Goal: Task Accomplishment & Management: Use online tool/utility

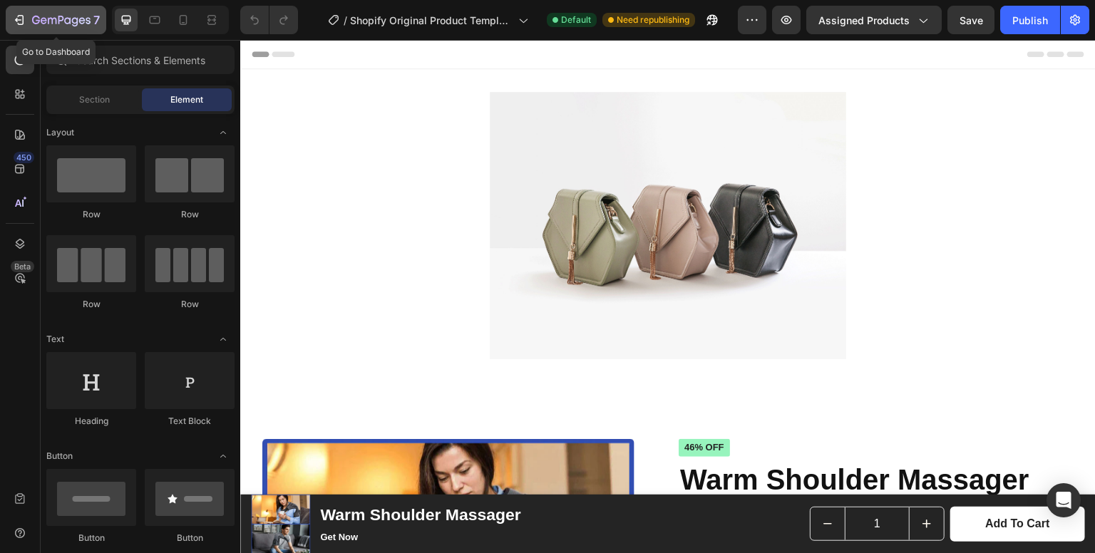
click at [21, 29] on button "7" at bounding box center [56, 20] width 101 height 29
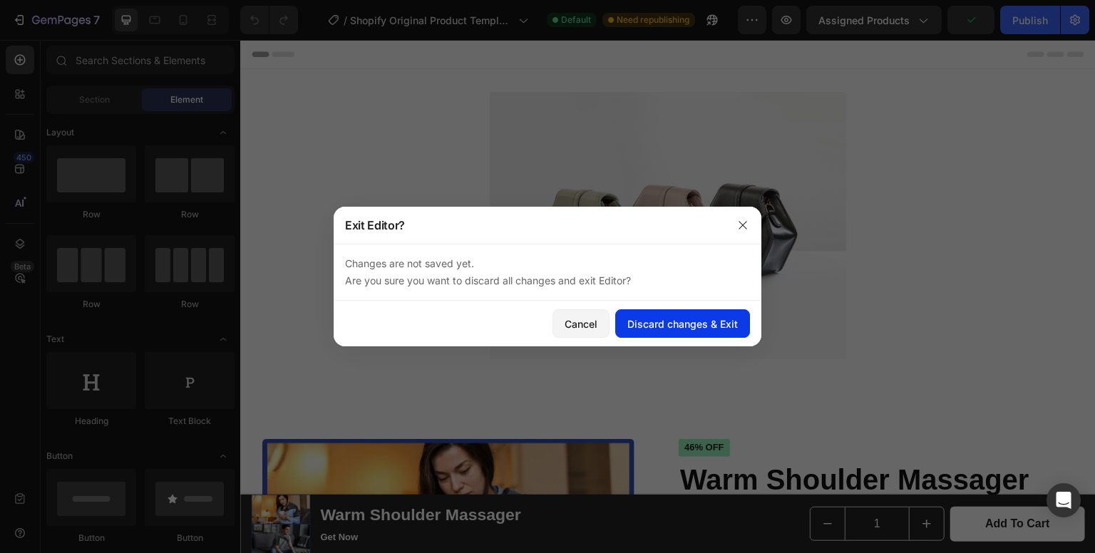
click at [695, 328] on div "Discard changes & Exit" at bounding box center [682, 323] width 110 height 15
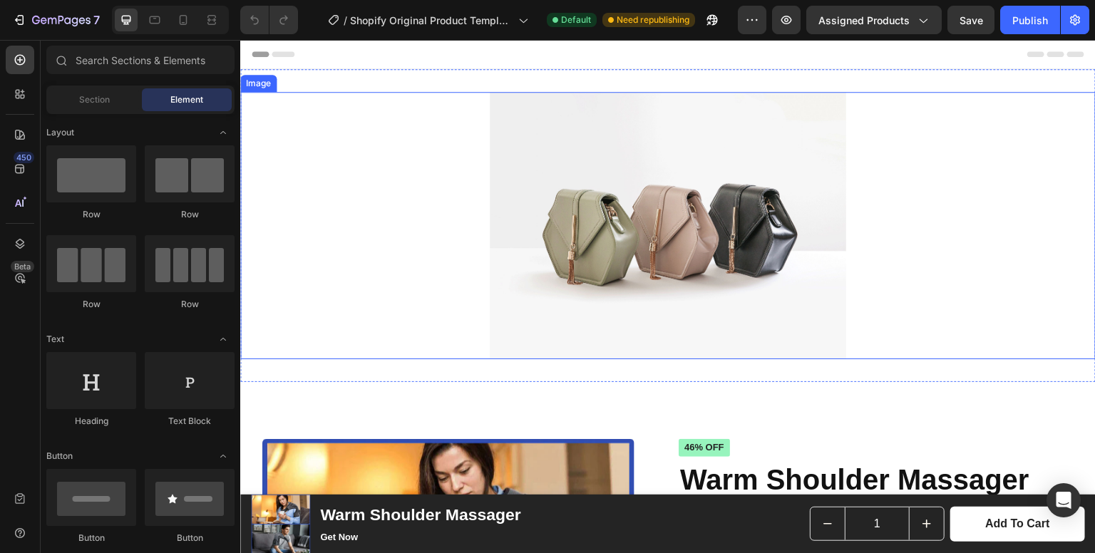
click at [752, 145] on img at bounding box center [668, 225] width 356 height 267
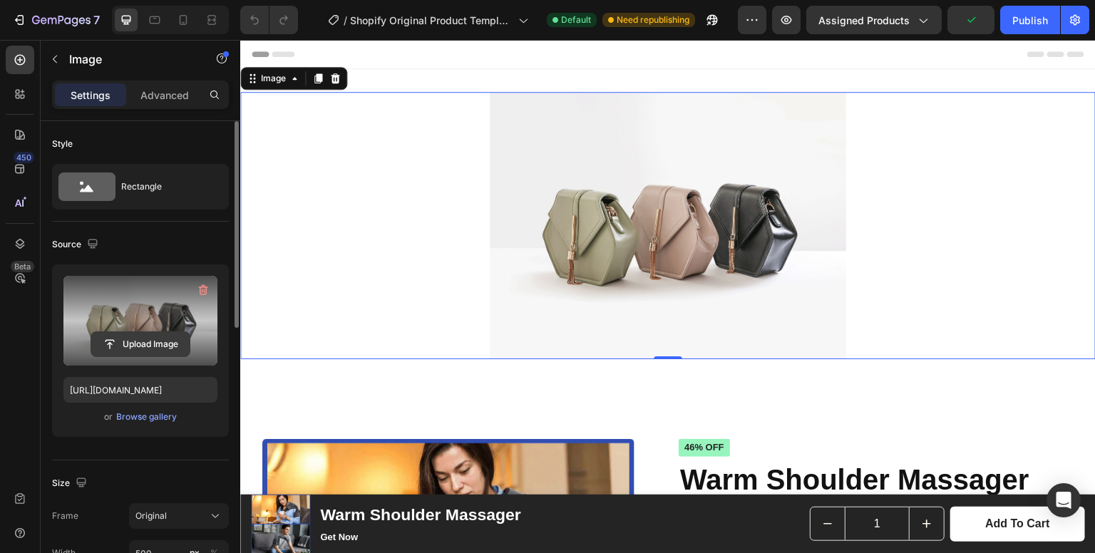
click at [145, 346] on input "file" at bounding box center [140, 344] width 98 height 24
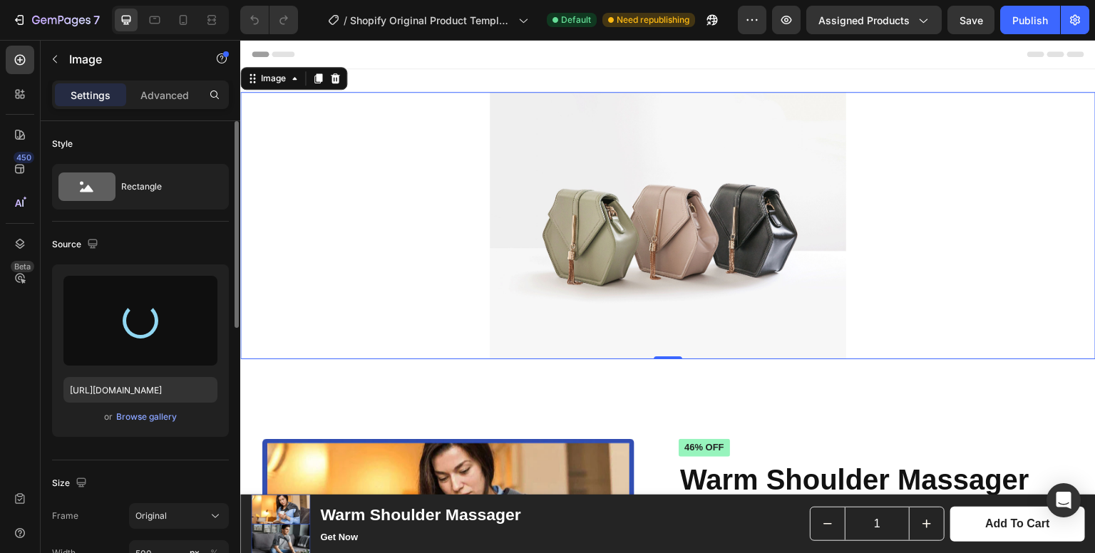
type input "[URL][DOMAIN_NAME]"
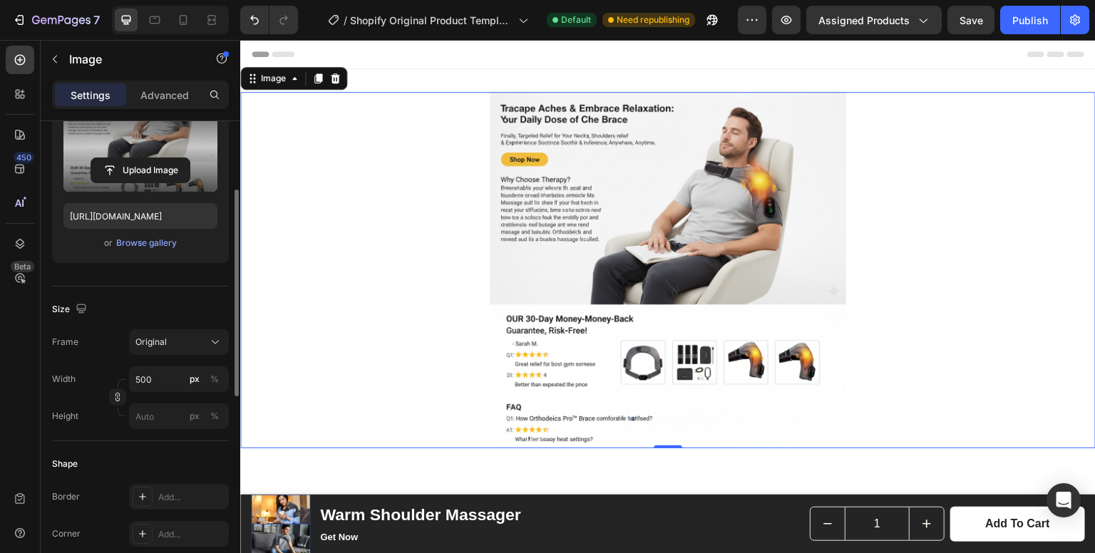
scroll to position [197, 0]
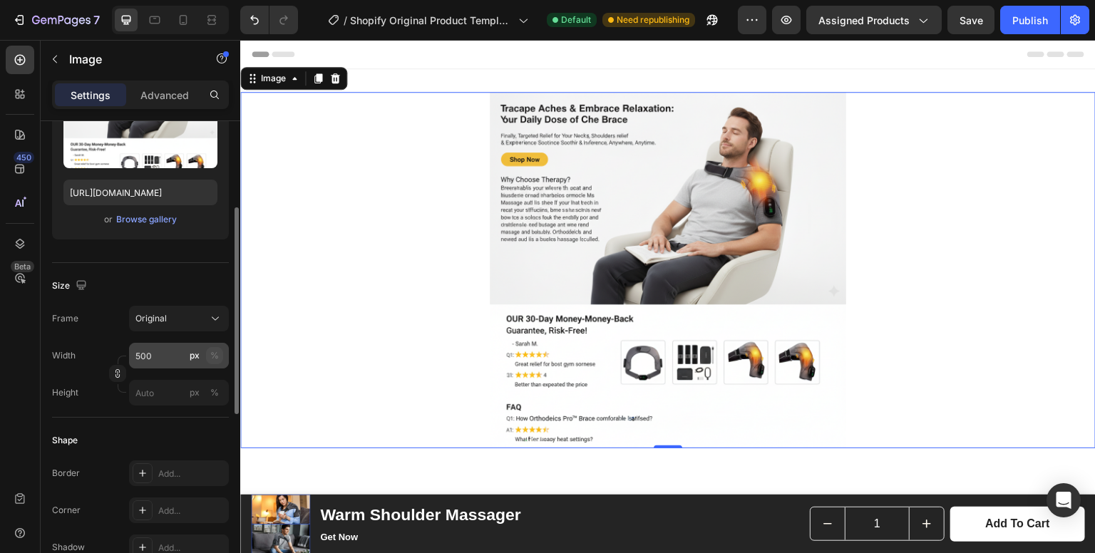
click at [217, 360] on div "%" at bounding box center [214, 355] width 9 height 13
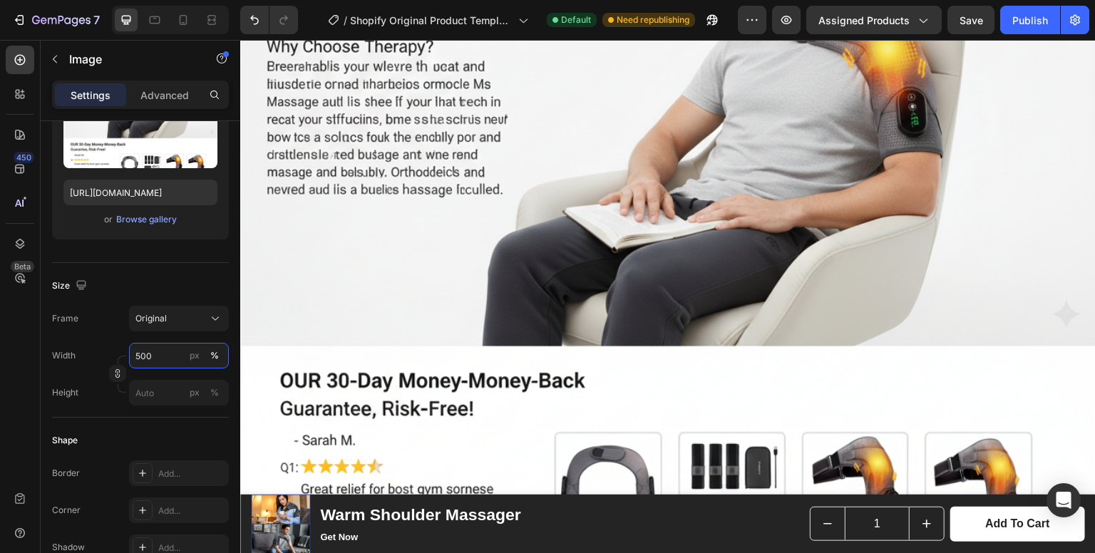
scroll to position [259, 0]
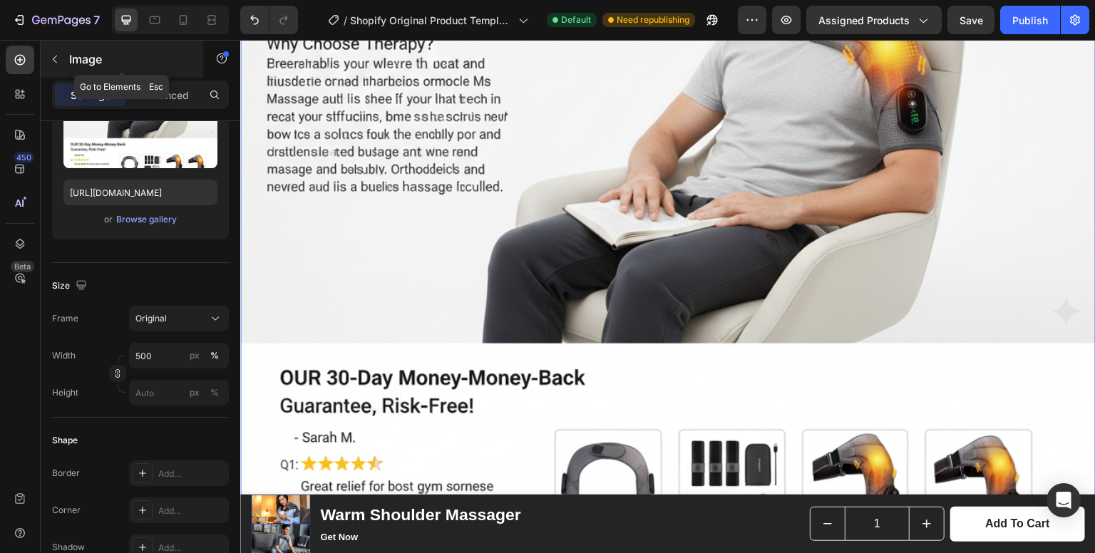
click at [66, 57] on button "button" at bounding box center [54, 59] width 23 height 23
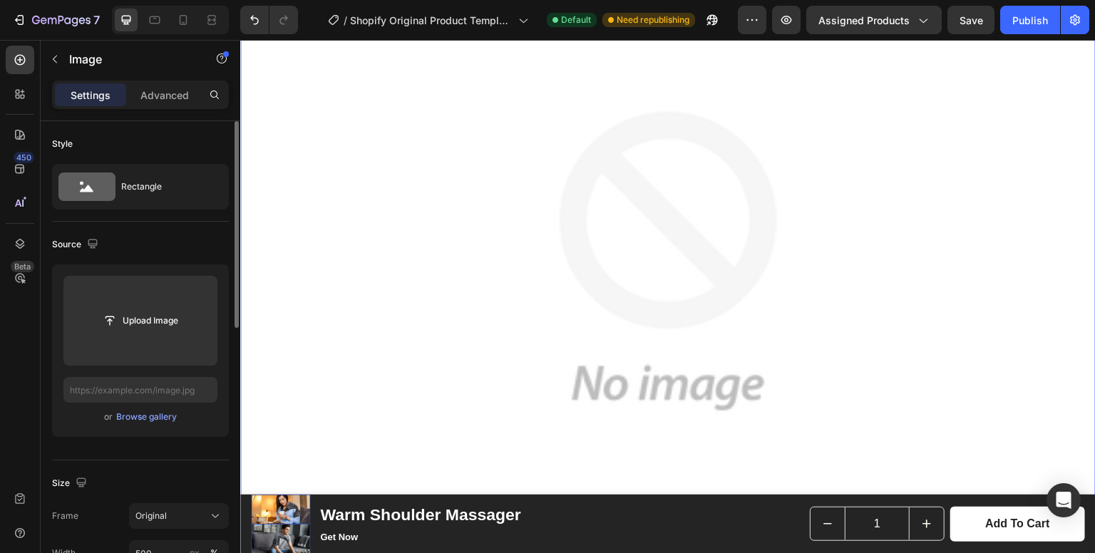
scroll to position [0, 0]
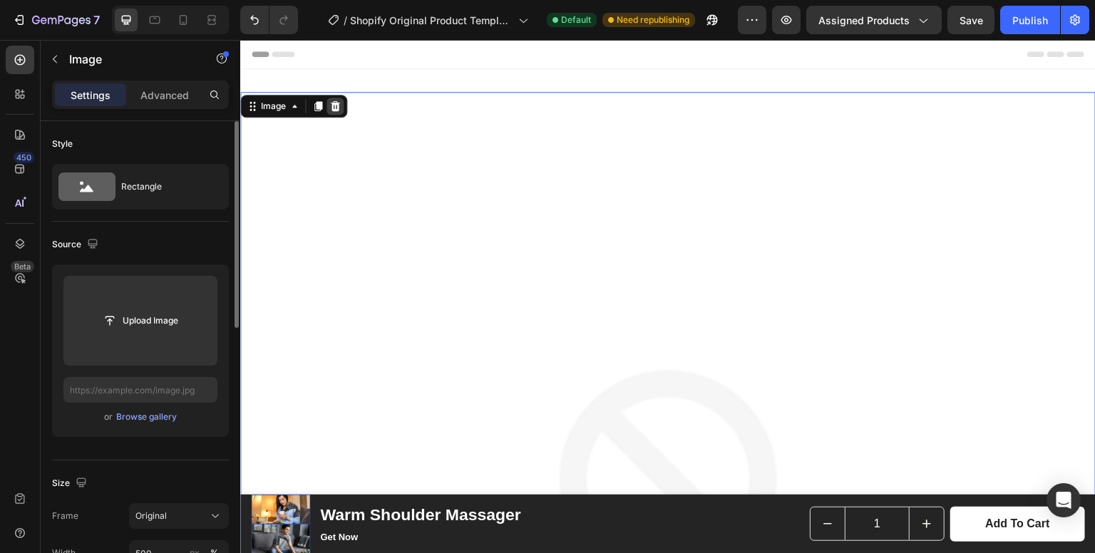
click at [334, 106] on icon at bounding box center [335, 106] width 9 height 10
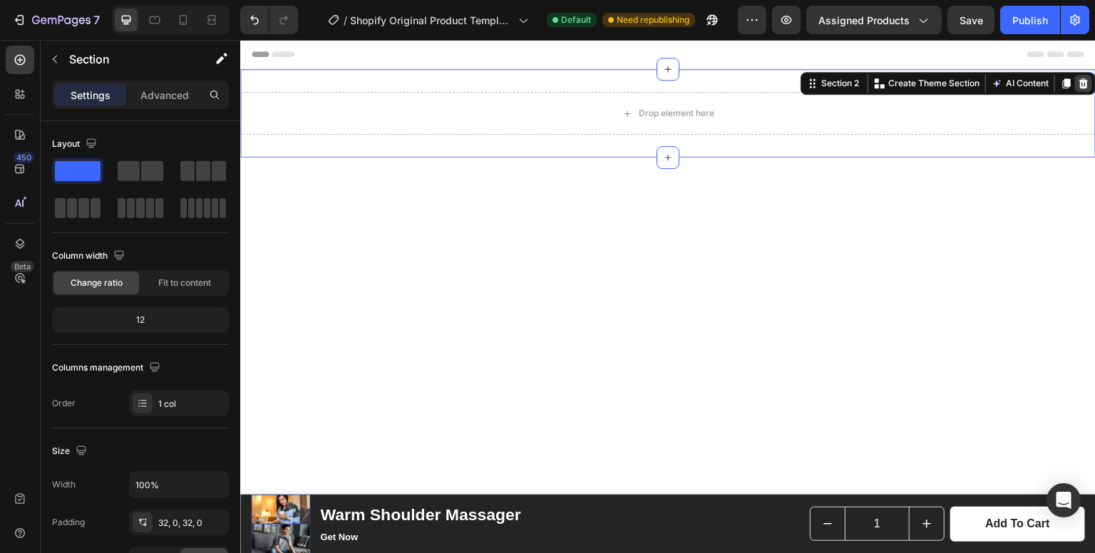
click at [1075, 75] on div at bounding box center [1083, 83] width 17 height 17
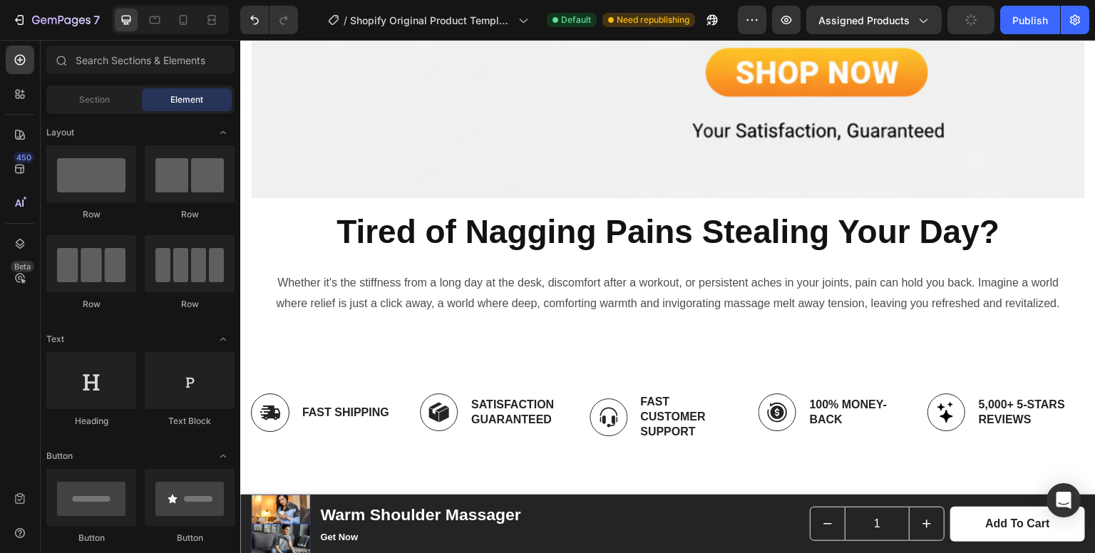
scroll to position [1239, 0]
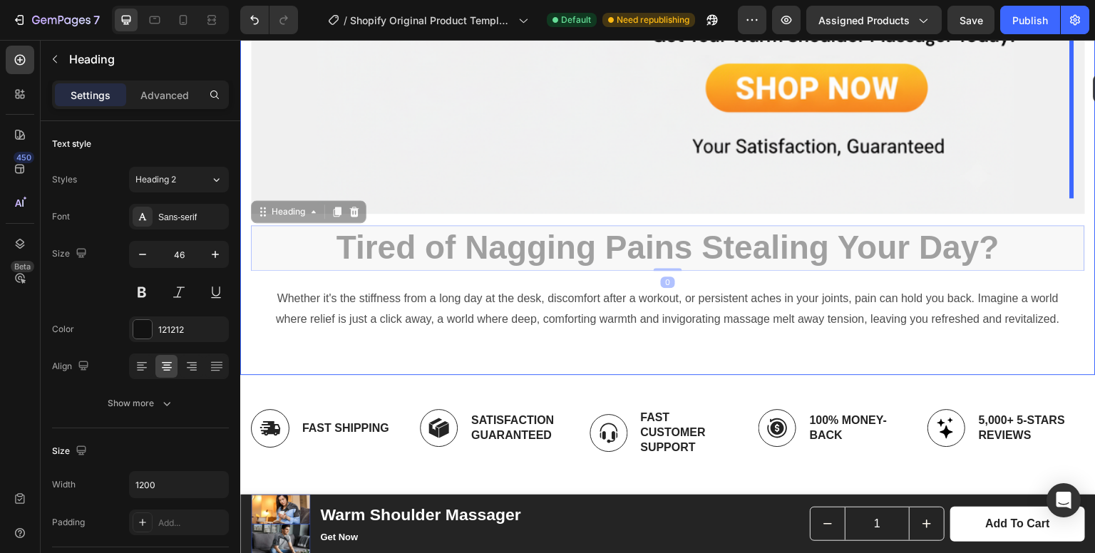
drag, startPoint x: 495, startPoint y: 225, endPoint x: 1093, endPoint y: 75, distance: 616.7
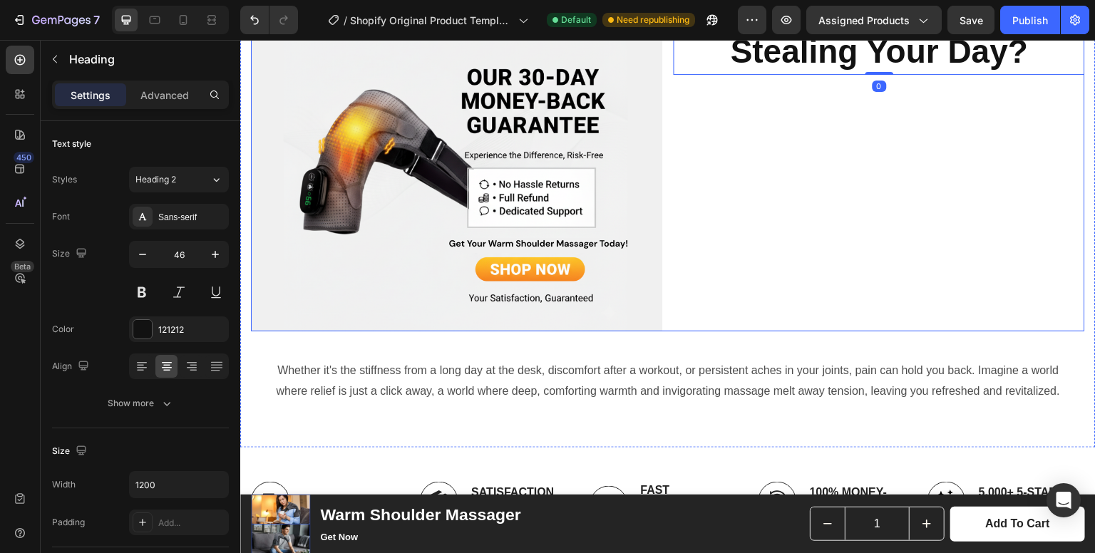
scroll to position [771, 0]
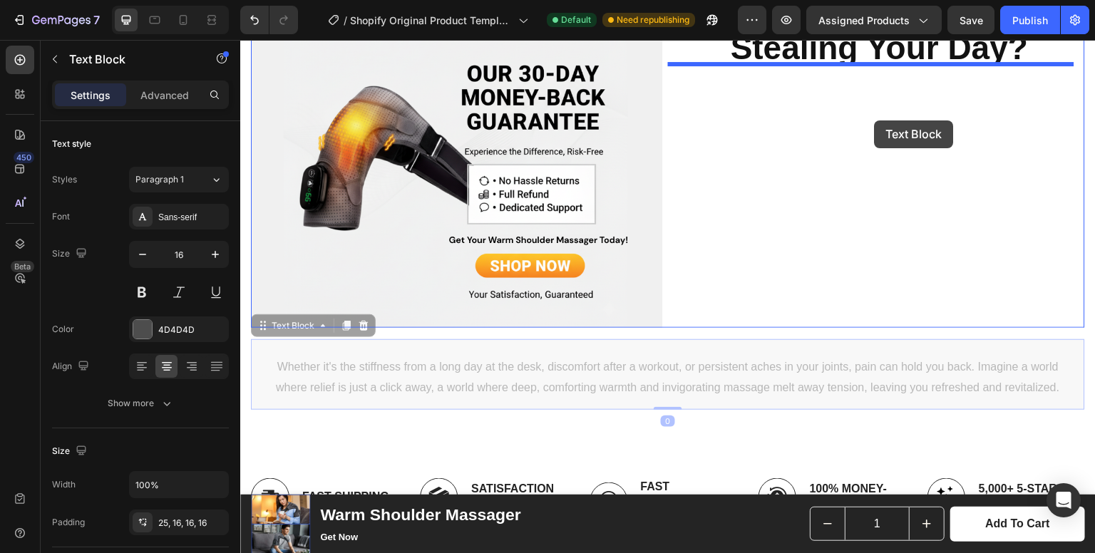
drag, startPoint x: 676, startPoint y: 372, endPoint x: 875, endPoint y: 122, distance: 319.2
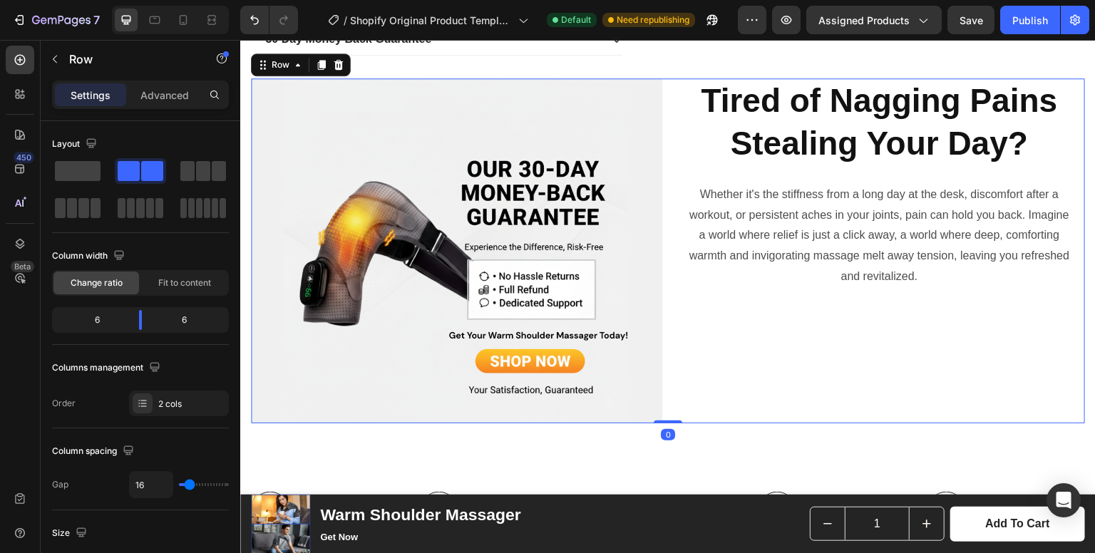
scroll to position [676, 0]
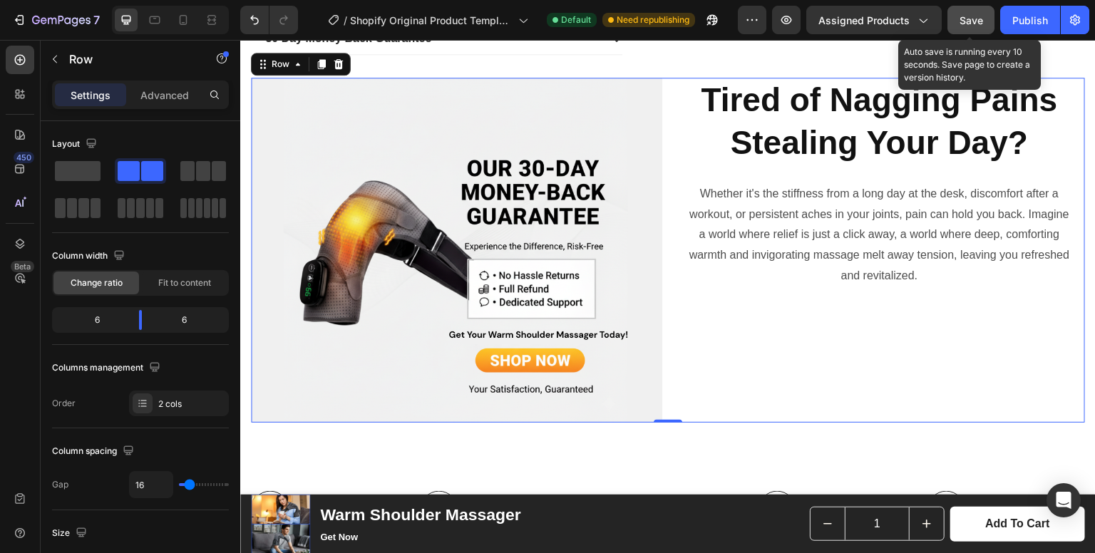
click at [981, 24] on span "Save" at bounding box center [971, 20] width 24 height 12
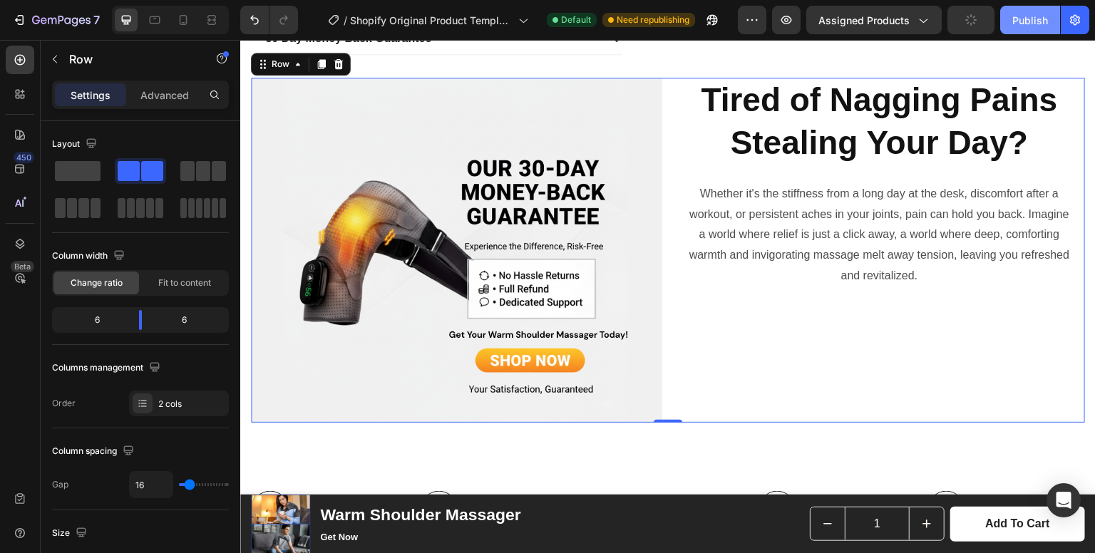
click at [1036, 18] on div "Publish" at bounding box center [1030, 20] width 36 height 15
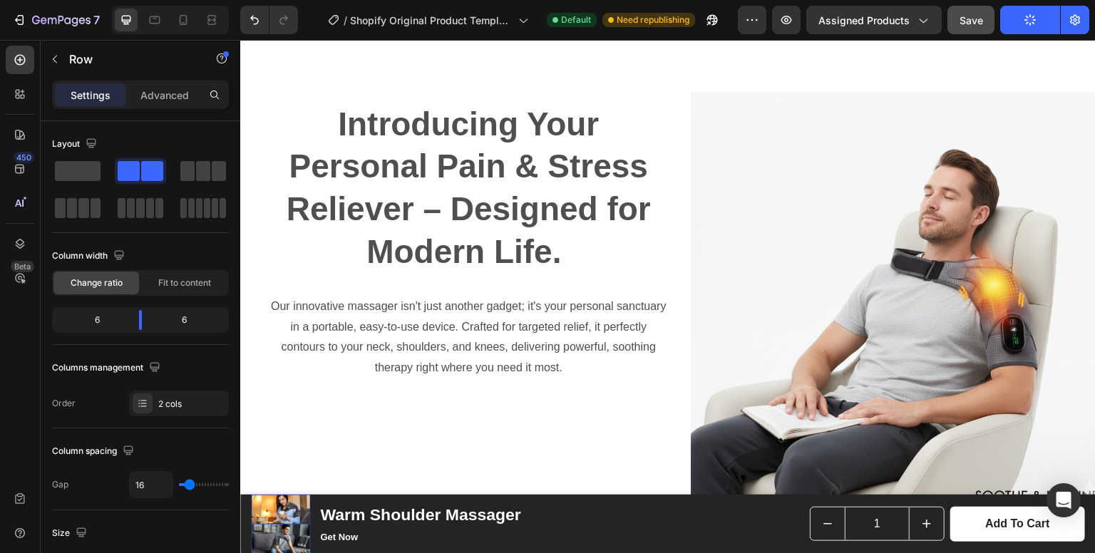
scroll to position [1168, 0]
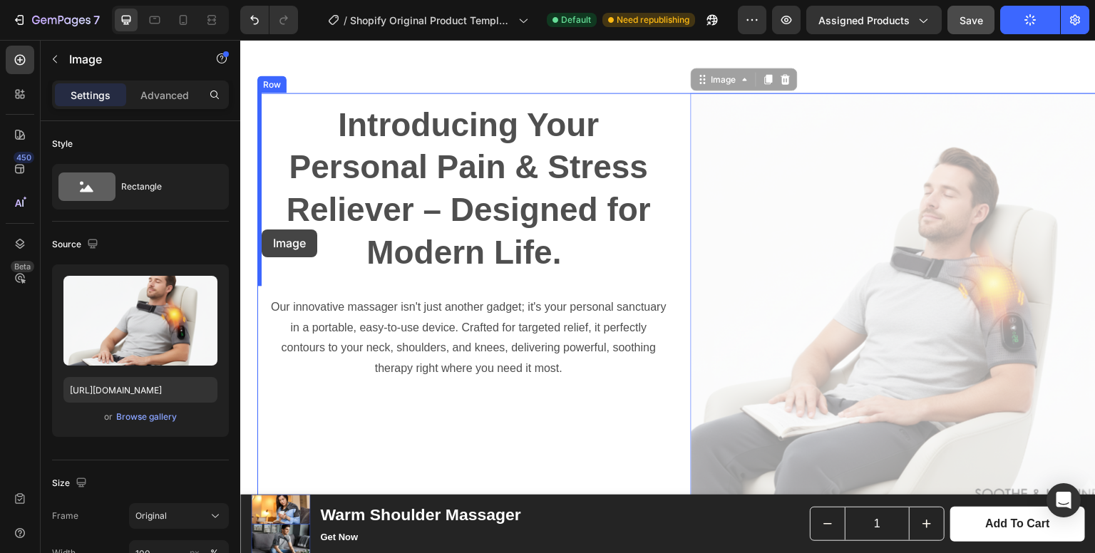
drag, startPoint x: 815, startPoint y: 195, endPoint x: 261, endPoint y: 232, distance: 555.0
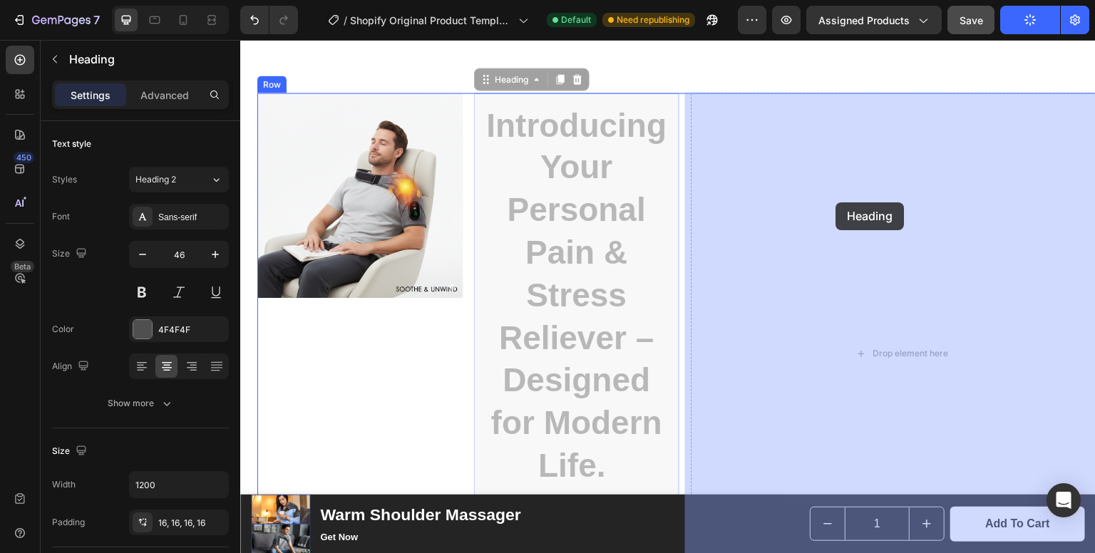
drag, startPoint x: 588, startPoint y: 232, endPoint x: 838, endPoint y: 202, distance: 252.0
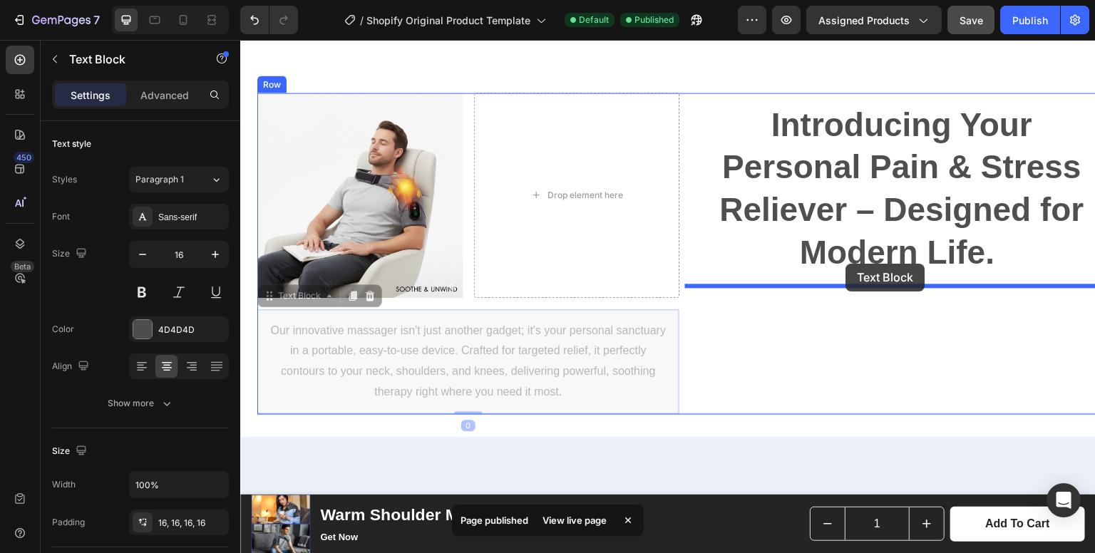
drag, startPoint x: 497, startPoint y: 343, endPoint x: 846, endPoint y: 264, distance: 358.1
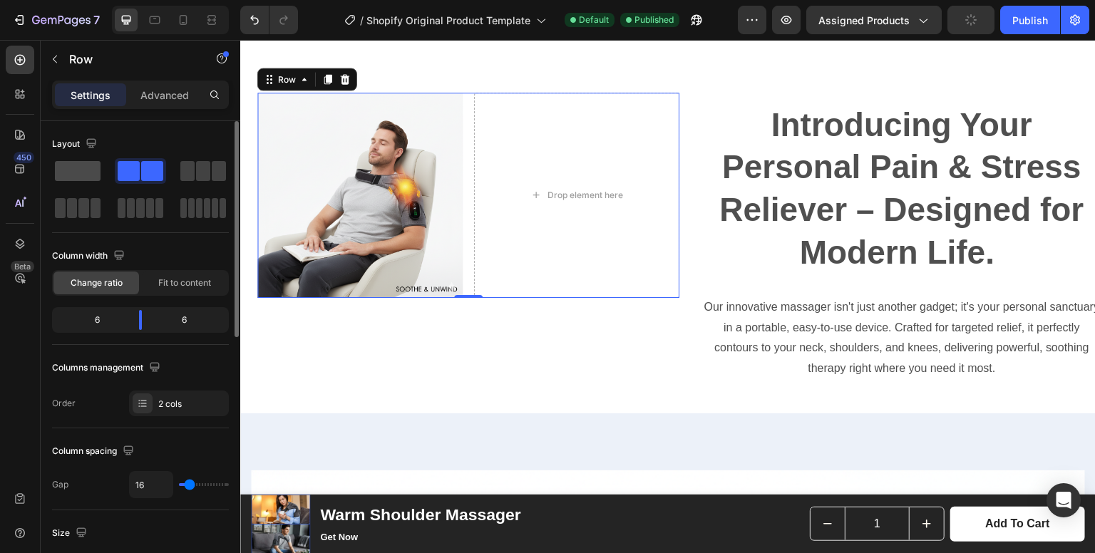
click at [79, 175] on span at bounding box center [78, 171] width 46 height 20
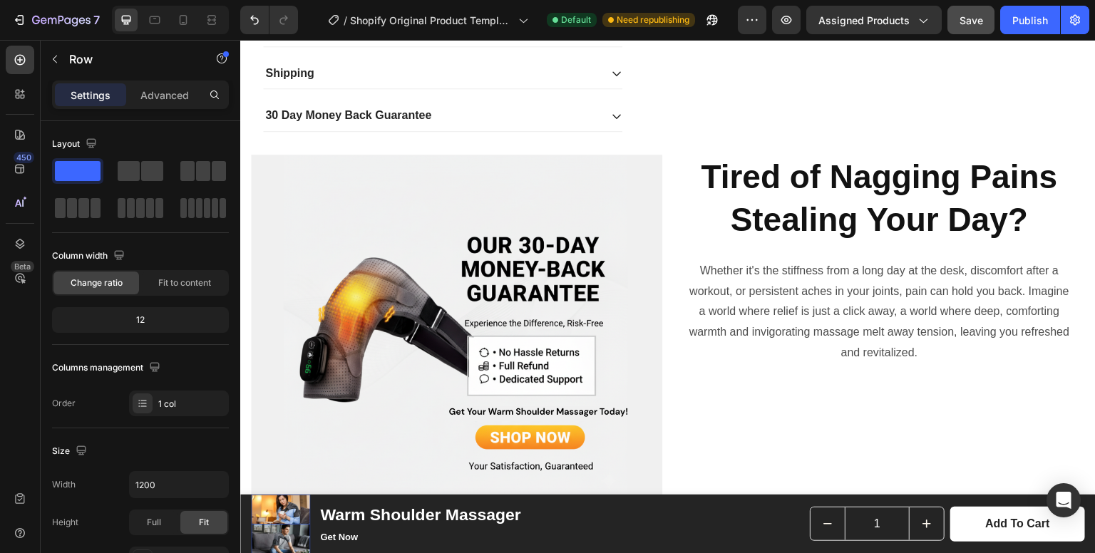
scroll to position [598, 0]
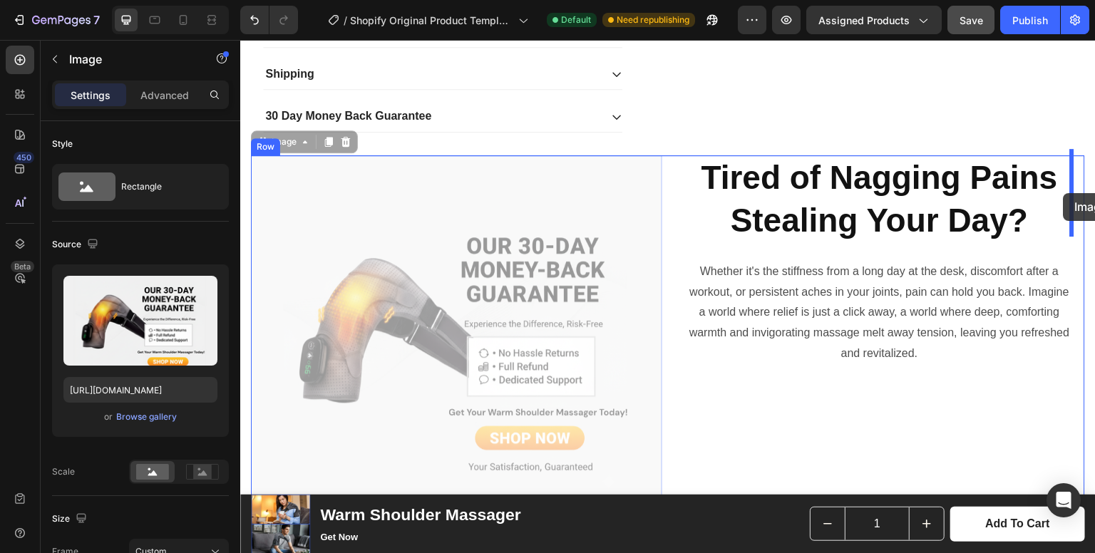
drag, startPoint x: 495, startPoint y: 187, endPoint x: 1063, endPoint y: 193, distance: 568.1
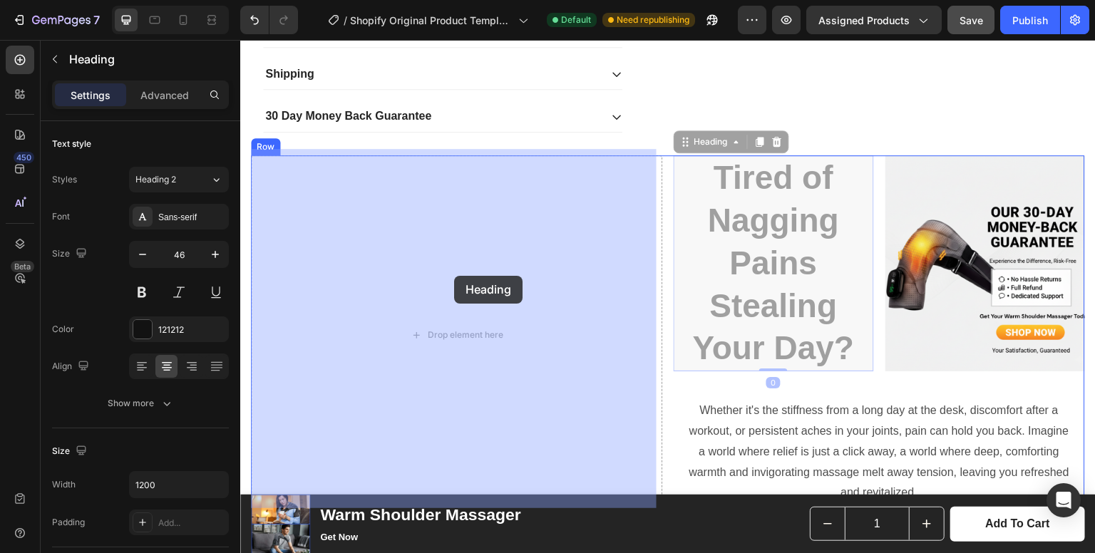
drag, startPoint x: 751, startPoint y: 254, endPoint x: 454, endPoint y: 276, distance: 298.1
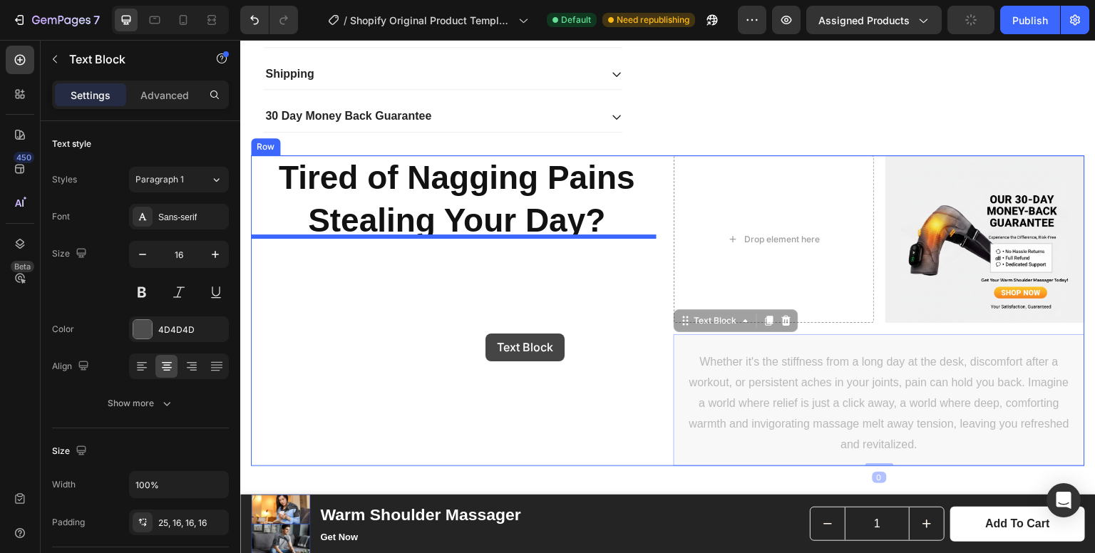
drag, startPoint x: 802, startPoint y: 405, endPoint x: 486, endPoint y: 334, distance: 323.7
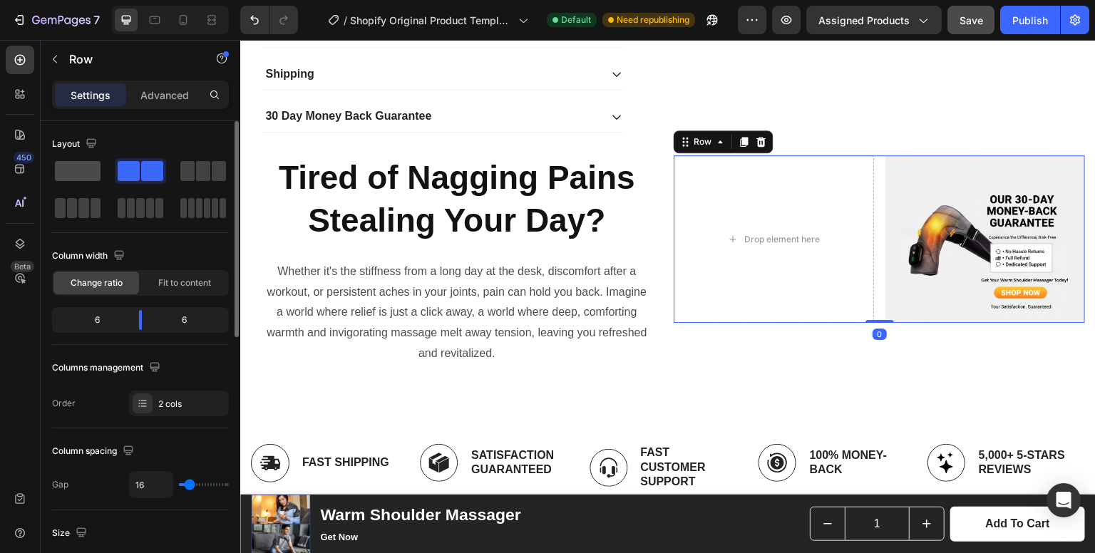
click at [76, 175] on span at bounding box center [78, 171] width 46 height 20
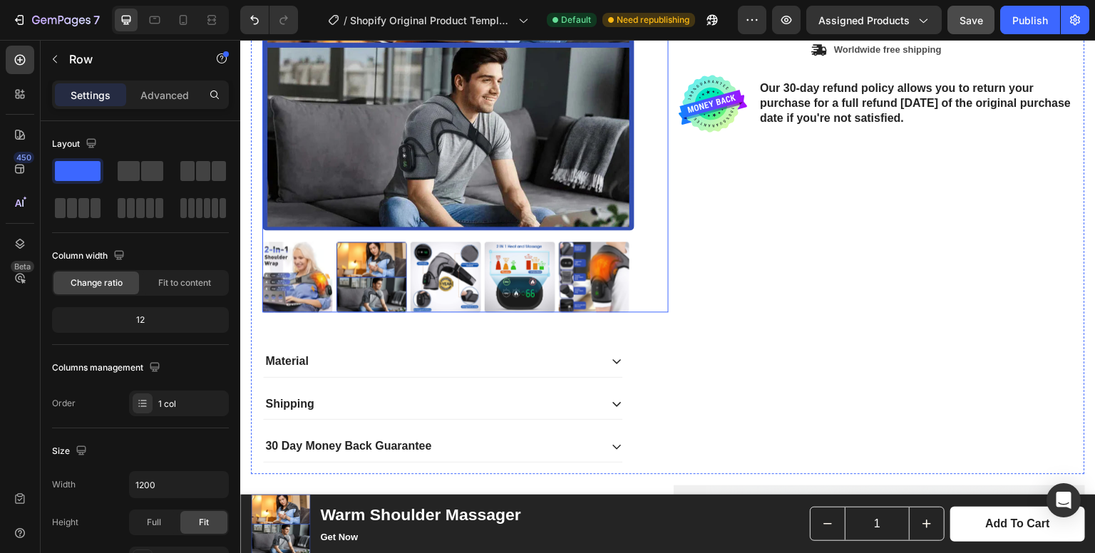
scroll to position [288, 0]
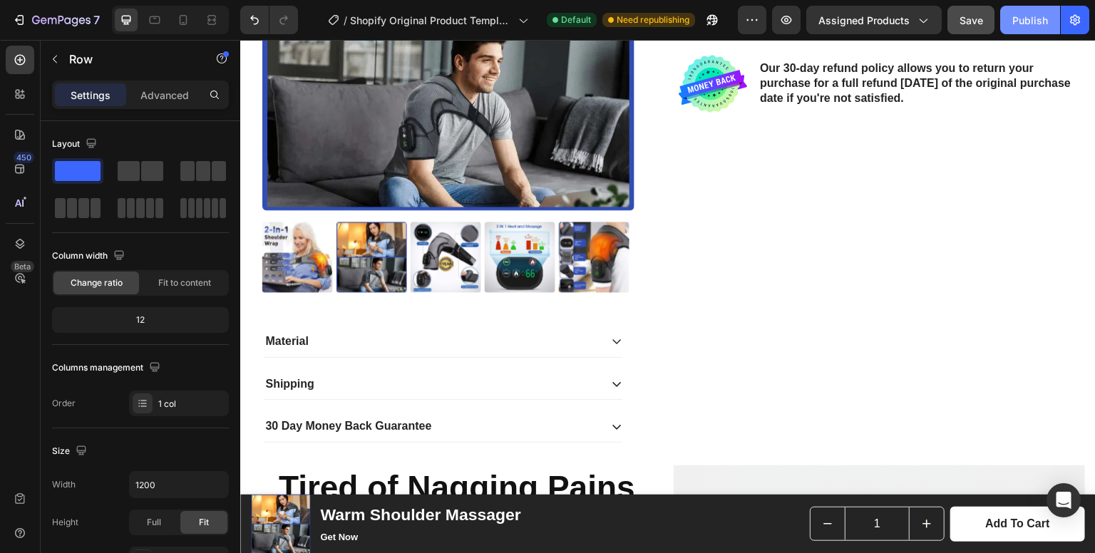
click at [1015, 21] on div "Publish" at bounding box center [1030, 20] width 36 height 15
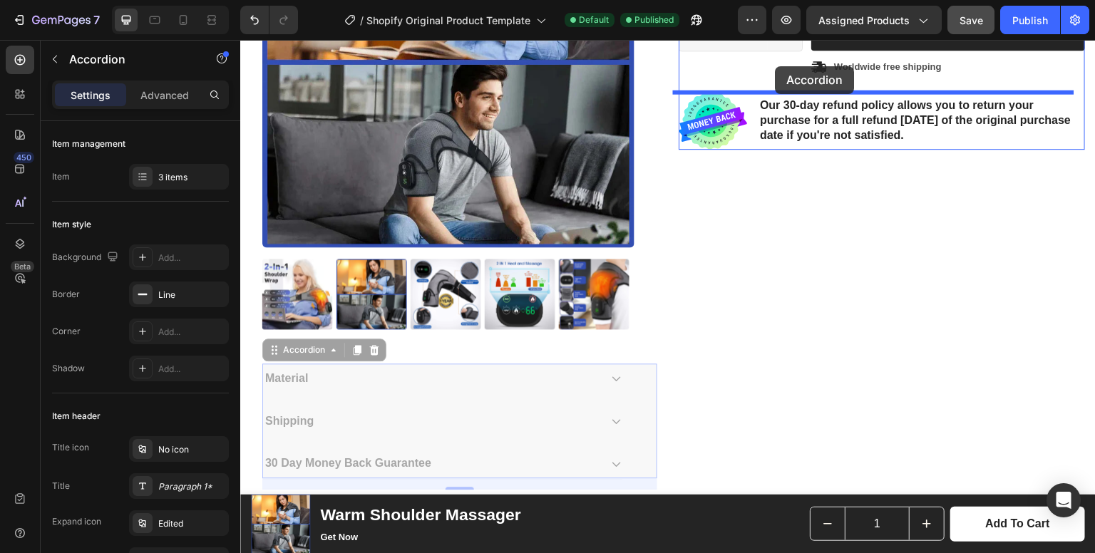
scroll to position [237, 0]
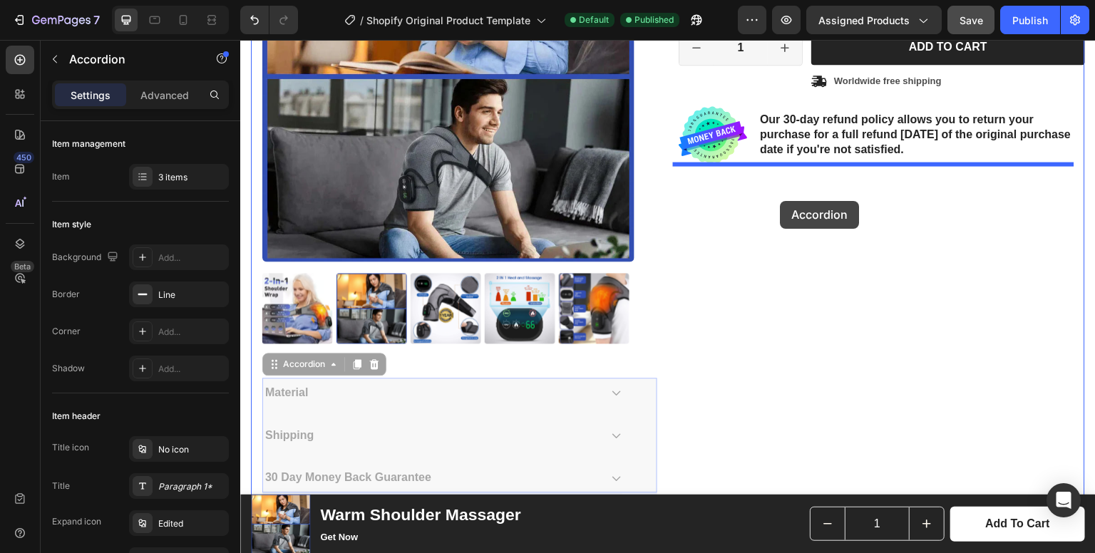
drag, startPoint x: 489, startPoint y: 227, endPoint x: 781, endPoint y: 201, distance: 292.7
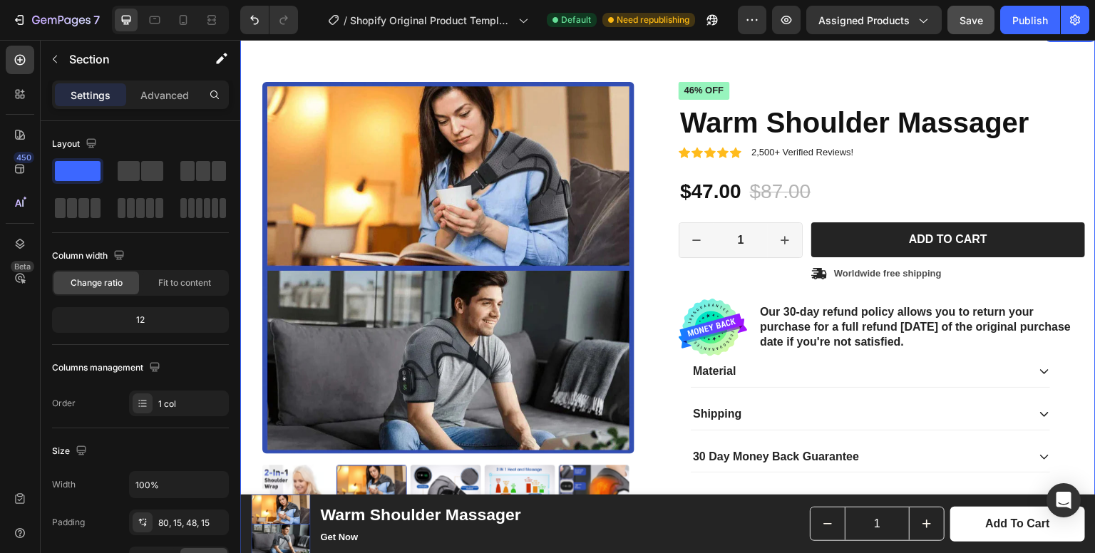
scroll to position [43, 0]
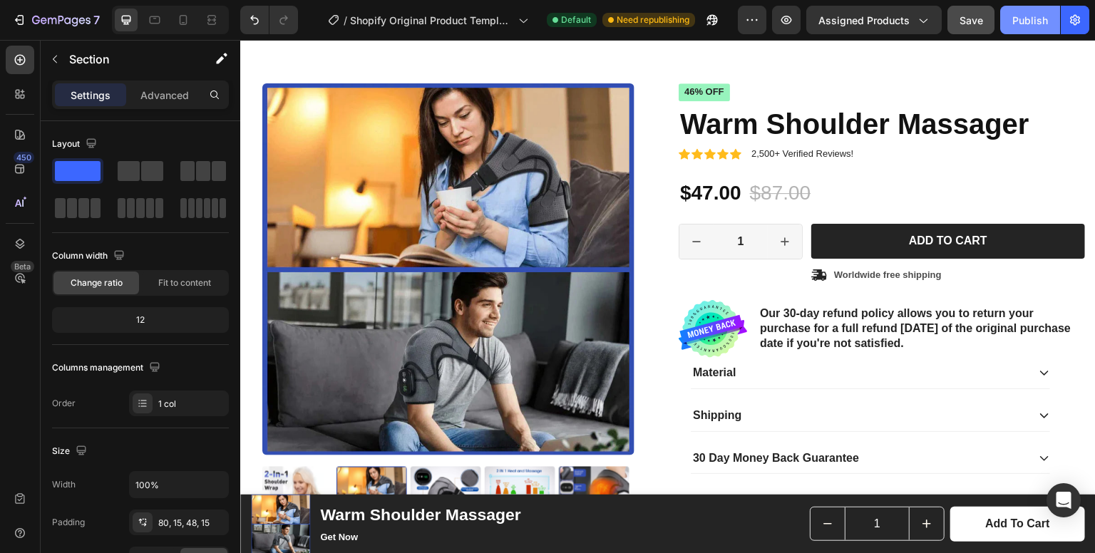
click at [1022, 16] on div "Publish" at bounding box center [1030, 20] width 36 height 15
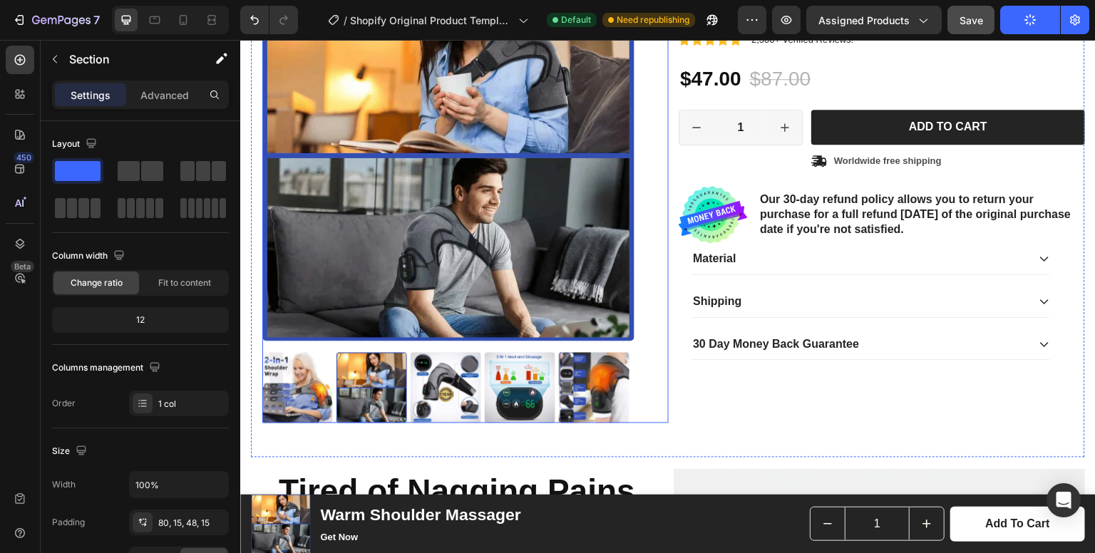
scroll to position [148, 0]
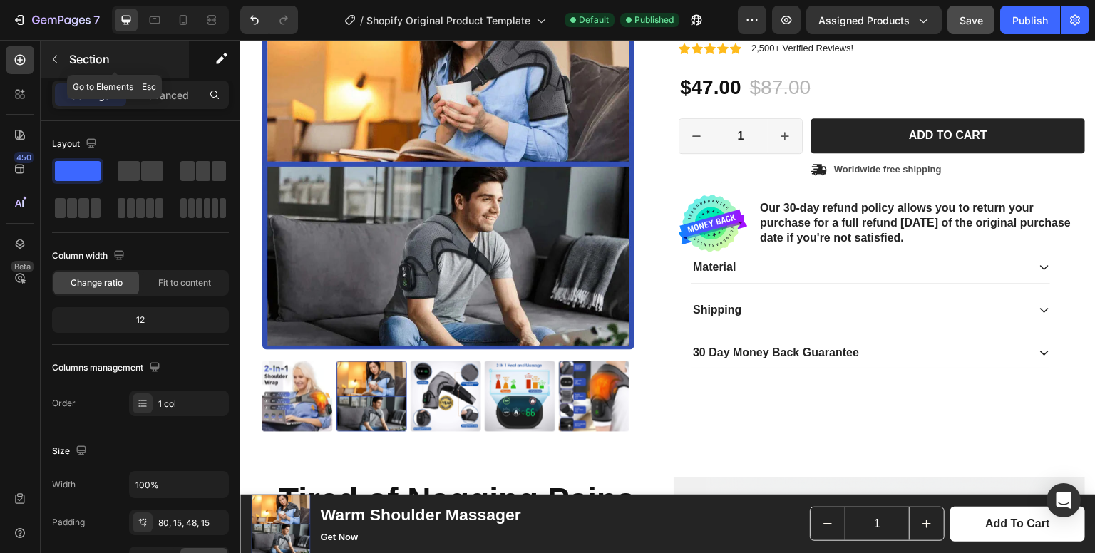
click at [81, 58] on p "Section" at bounding box center [127, 59] width 117 height 17
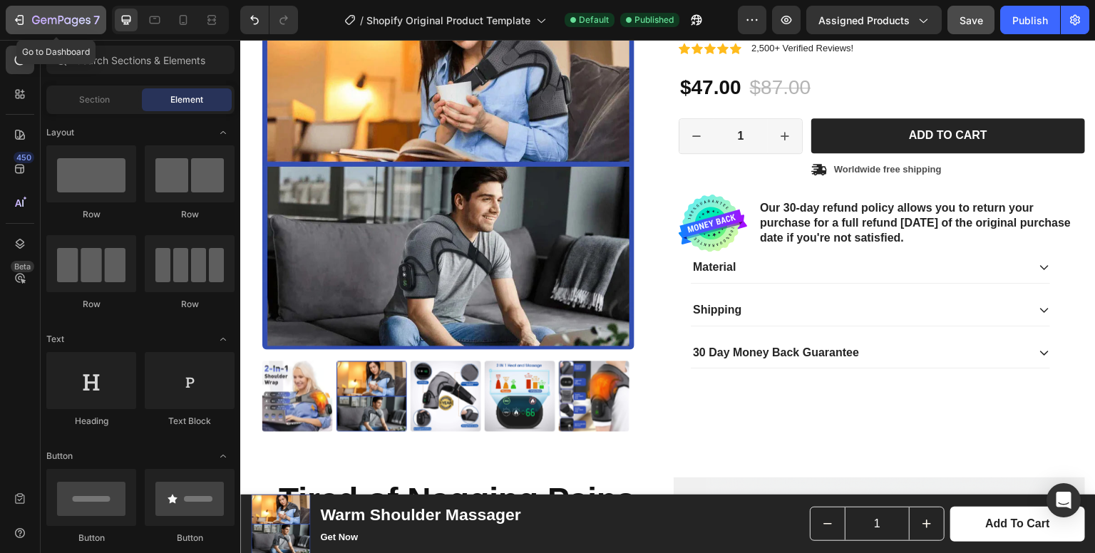
click at [43, 23] on icon "button" at bounding box center [61, 21] width 58 height 12
